Goal: Find specific page/section: Find specific page/section

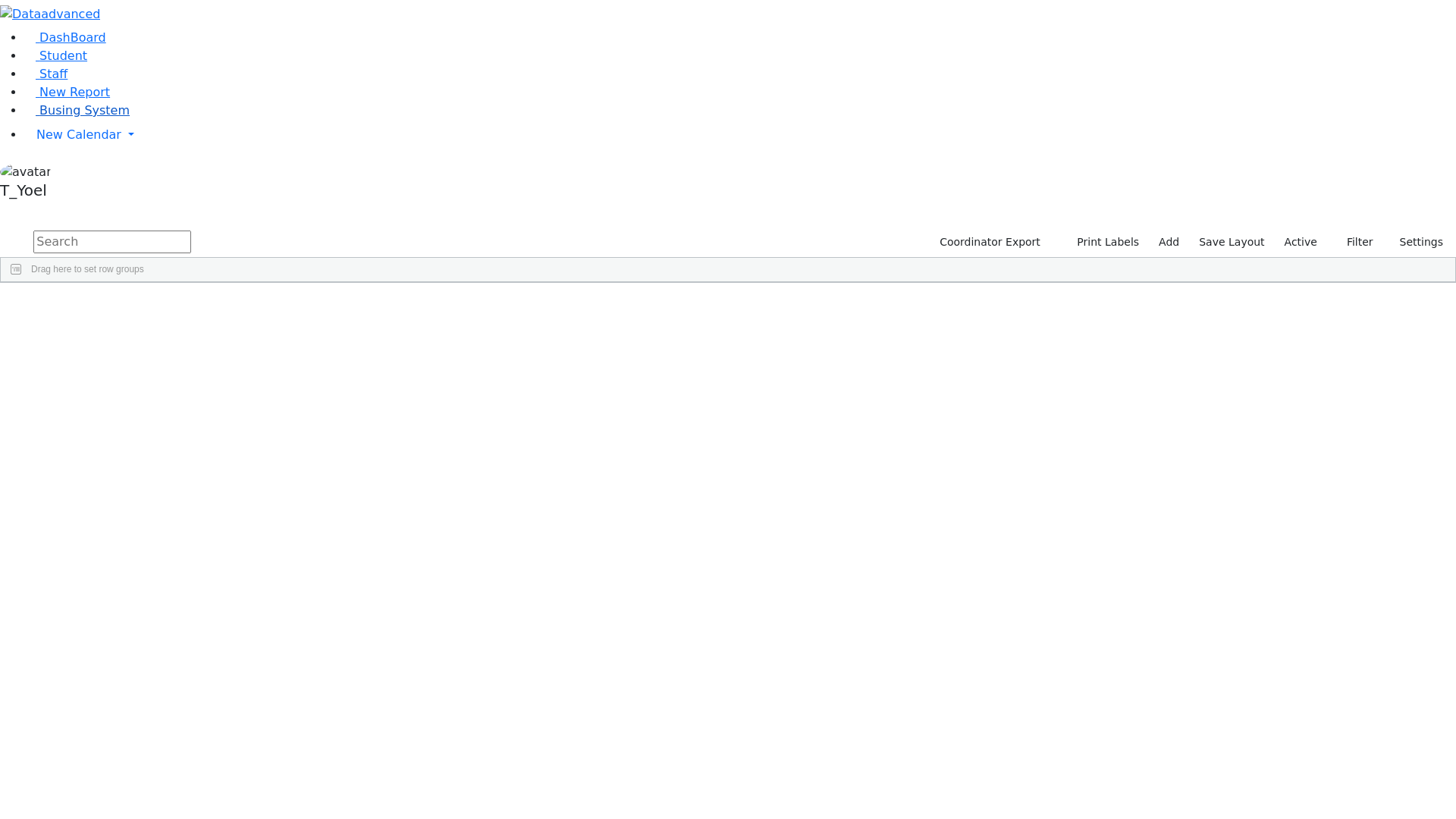
click at [63, 118] on span "Busing System" at bounding box center [84, 110] width 90 height 14
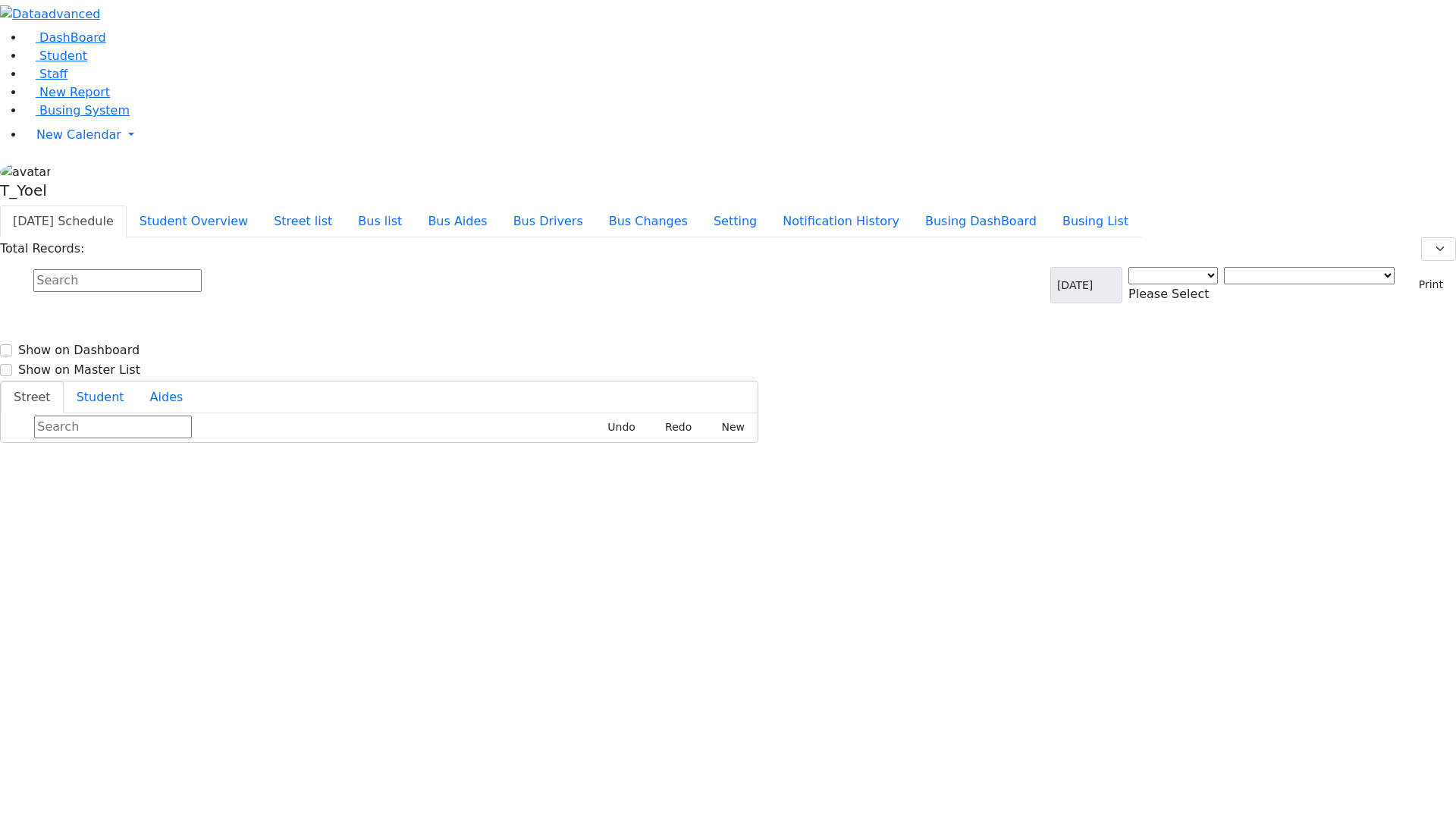
select select "3"
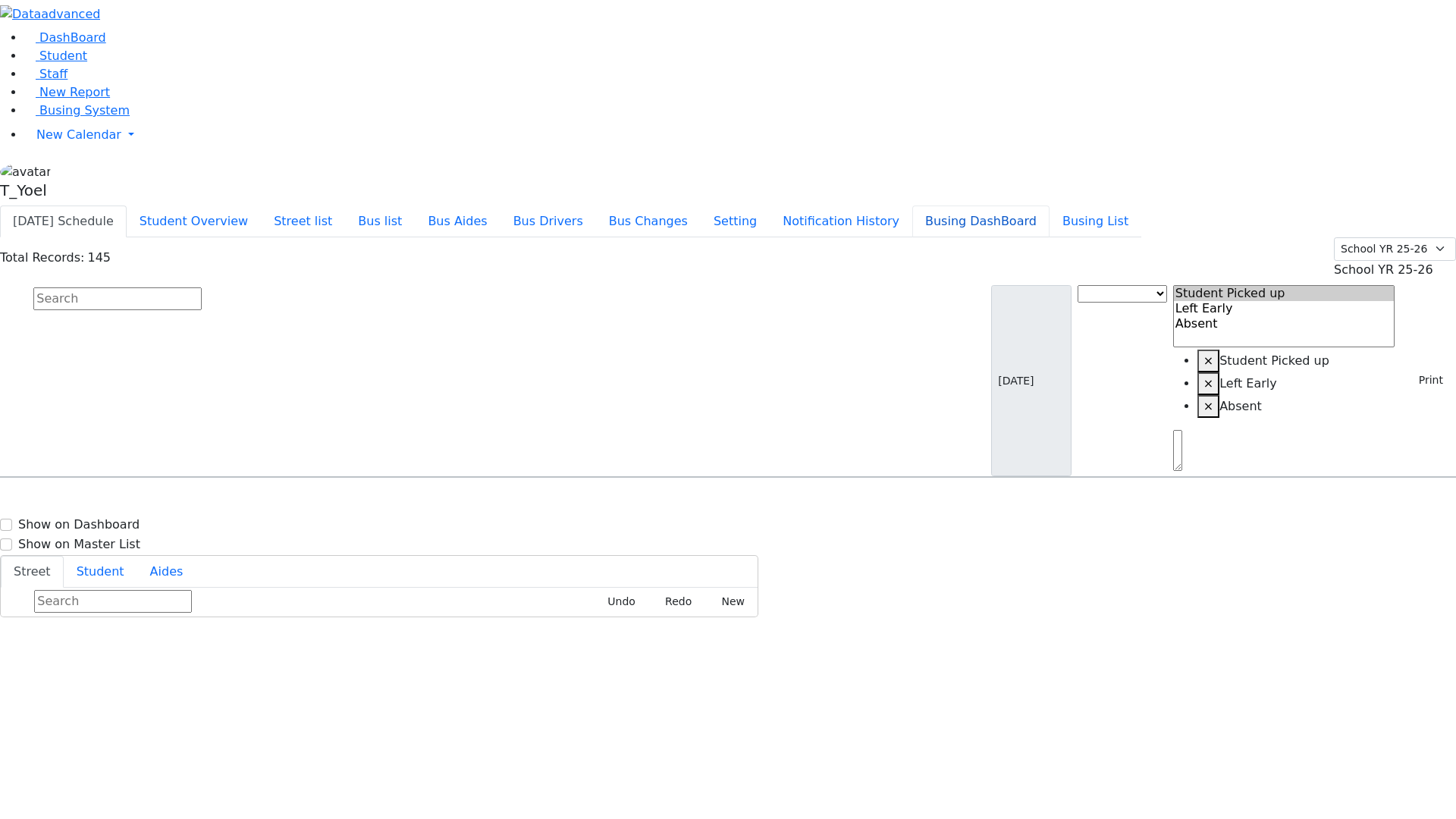
click at [995, 205] on button "Busing DashBoard" at bounding box center [980, 221] width 137 height 32
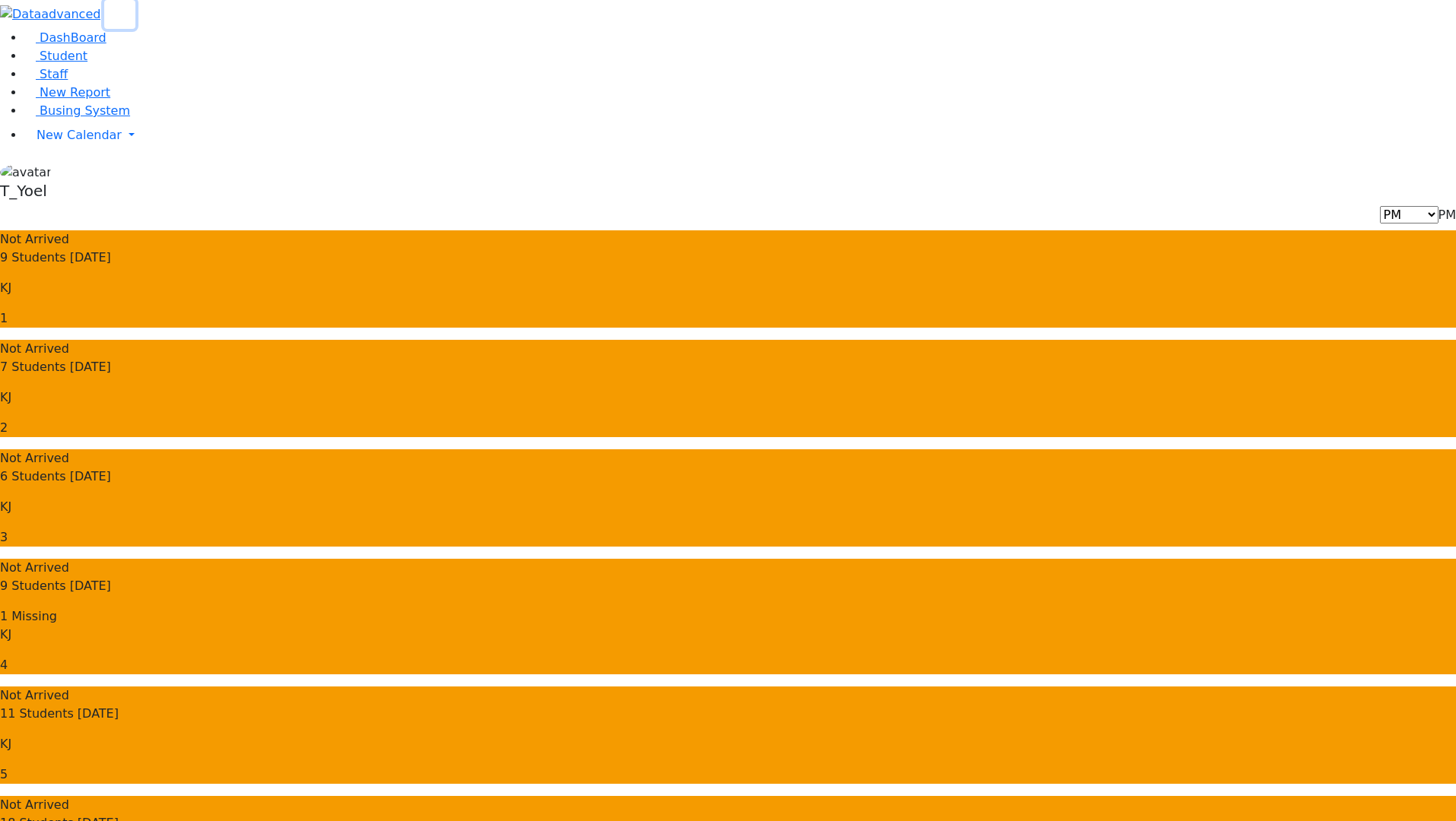
click at [136, 29] on button "button" at bounding box center [119, 14] width 31 height 29
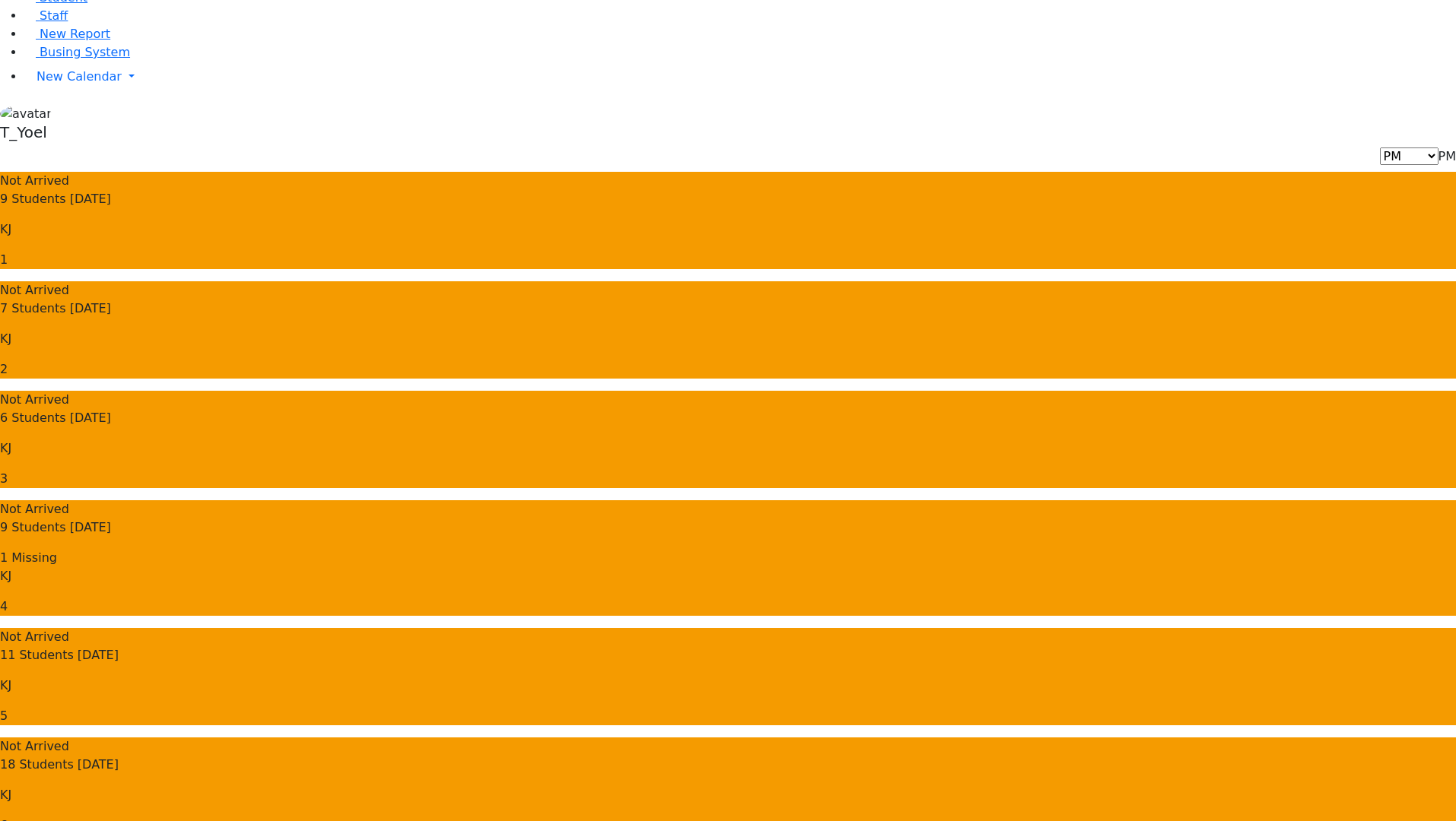
scroll to position [59, 0]
